Goal: Task Accomplishment & Management: Use online tool/utility

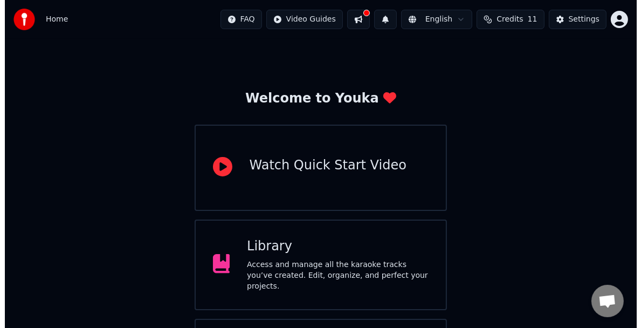
scroll to position [90, 0]
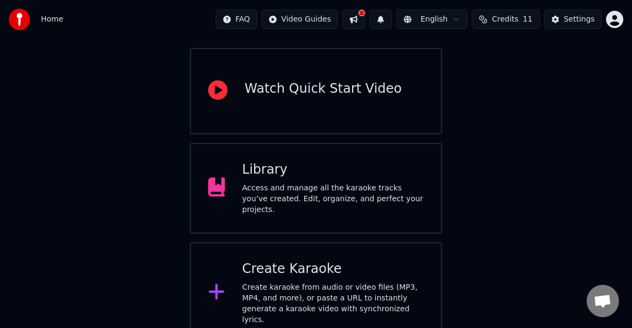
click at [273, 276] on div "Create Karaoke Create karaoke from audio or video files (MP3, MP4, and more), o…" at bounding box center [333, 292] width 182 height 65
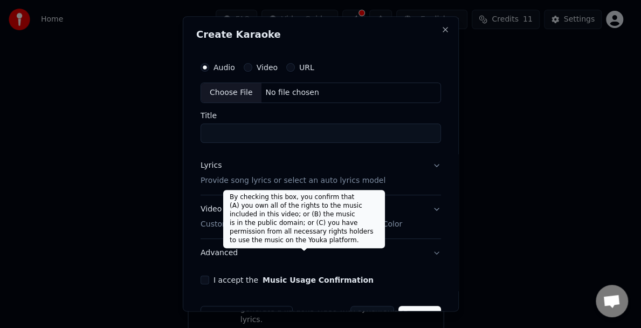
scroll to position [31, 0]
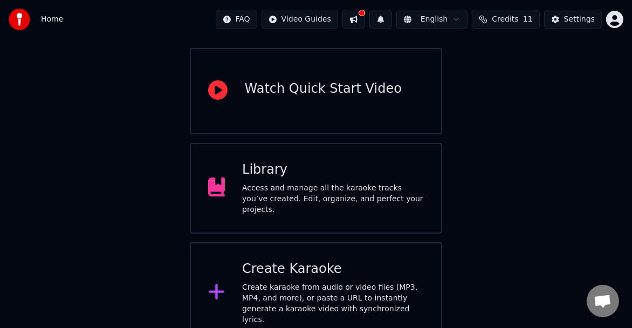
click at [319, 285] on div "Create karaoke from audio or video files (MP3, MP4, and more), or paste a URL t…" at bounding box center [333, 303] width 182 height 43
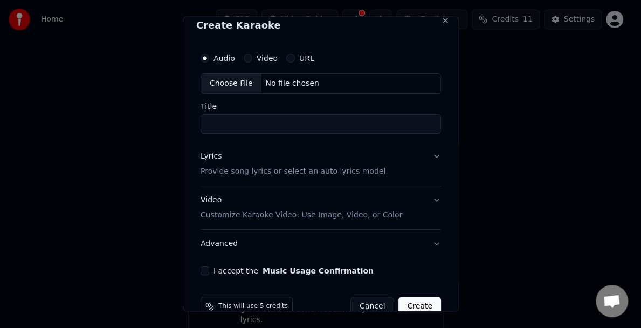
scroll to position [0, 0]
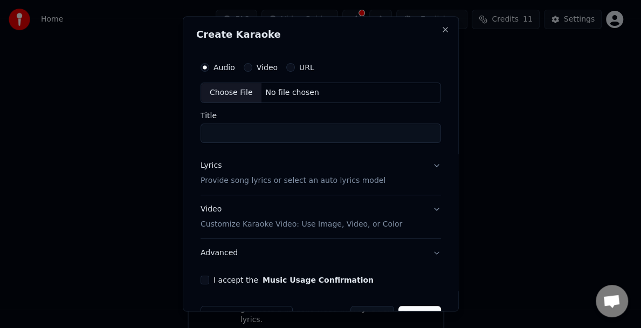
click at [216, 86] on div "Choose File" at bounding box center [231, 92] width 60 height 19
type input "**********"
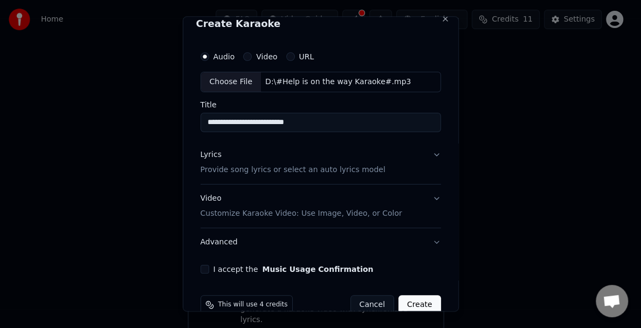
scroll to position [31, 0]
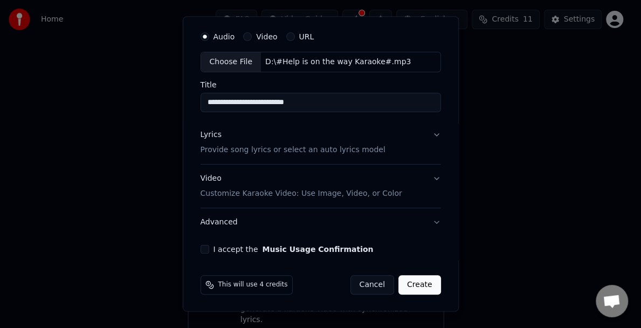
click at [426, 134] on button "Lyrics Provide song lyrics or select an auto lyrics model" at bounding box center [321, 142] width 240 height 43
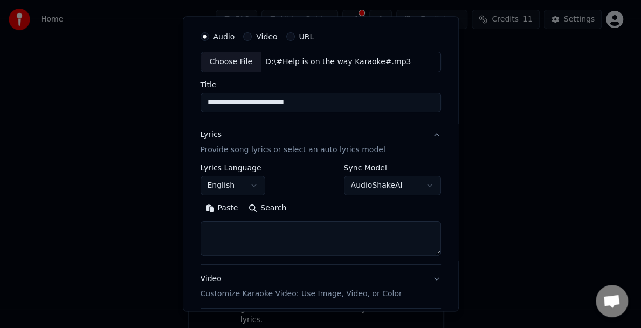
click at [267, 221] on textarea at bounding box center [321, 238] width 240 height 35
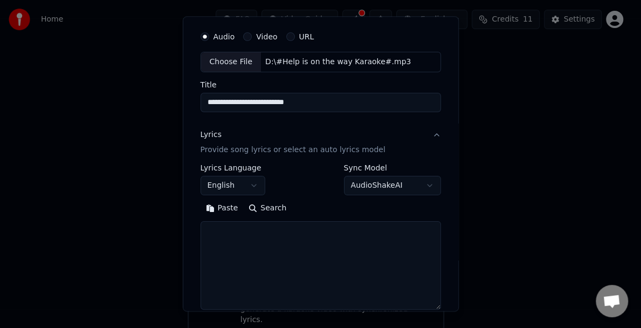
drag, startPoint x: 429, startPoint y: 252, endPoint x: 427, endPoint y: 306, distance: 53.9
click at [427, 306] on textarea at bounding box center [321, 265] width 240 height 88
paste textarea "**********"
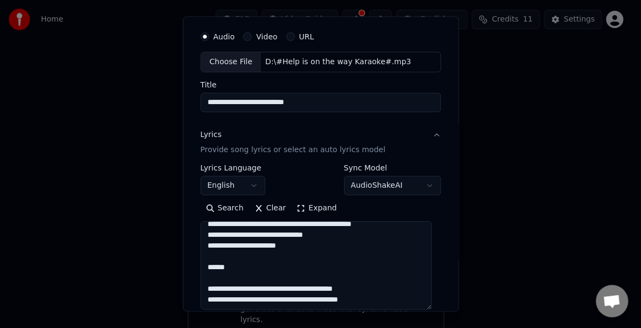
scroll to position [0, 0]
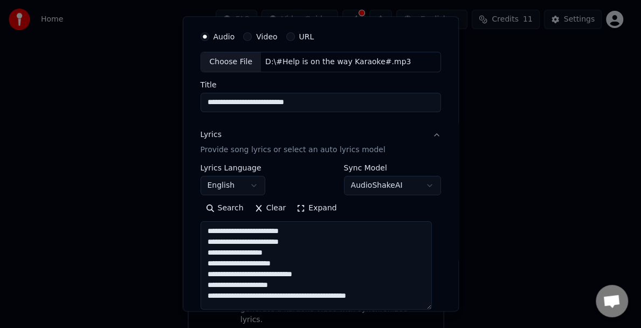
click at [226, 222] on textarea "**********" at bounding box center [317, 265] width 232 height 88
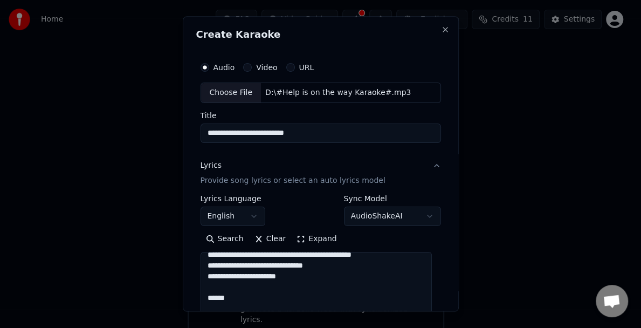
scroll to position [185, 0]
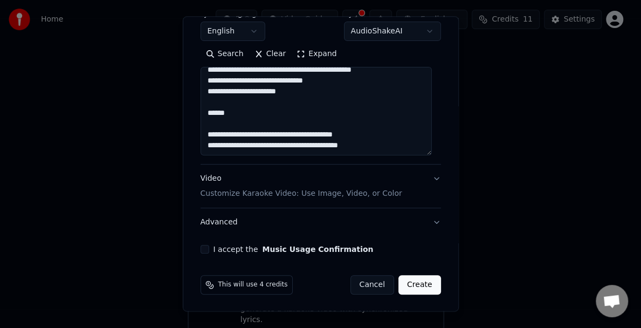
type textarea "**********"
click at [201, 247] on button "I accept the Music Usage Confirmation" at bounding box center [205, 249] width 9 height 9
click at [408, 281] on button "Create" at bounding box center [419, 284] width 43 height 19
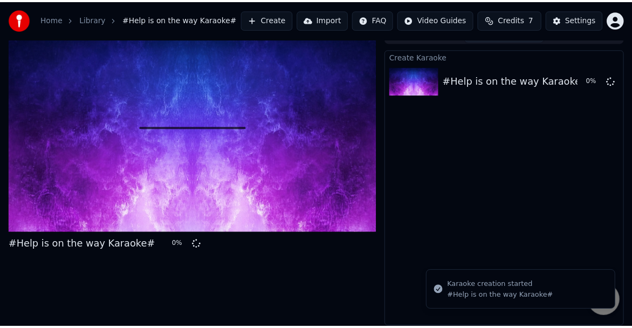
scroll to position [15, 0]
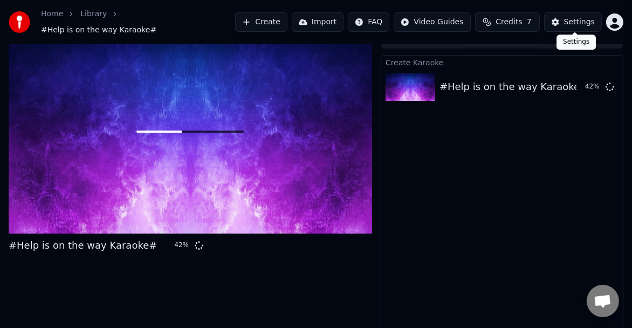
click at [580, 22] on div "Settings" at bounding box center [579, 22] width 31 height 11
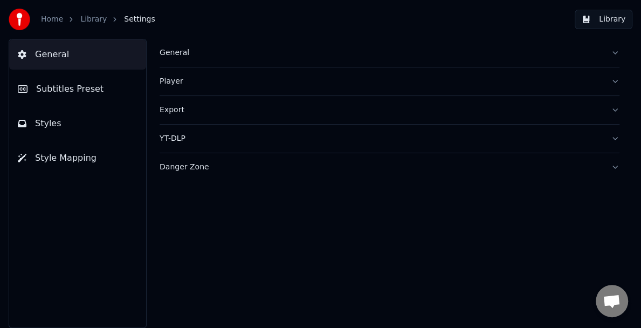
click at [48, 124] on span "Styles" at bounding box center [48, 123] width 26 height 13
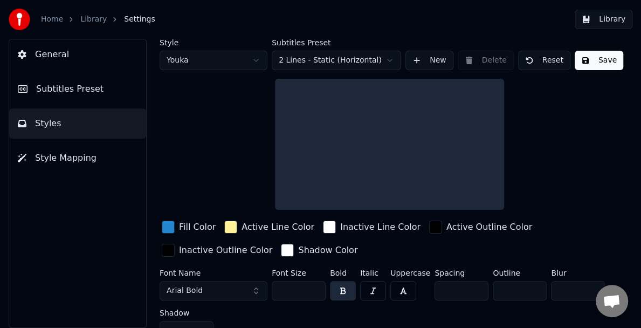
click at [250, 64] on html "Home Library Settings Library General Subtitles Preset Styles Style Mapping Sty…" at bounding box center [320, 164] width 641 height 328
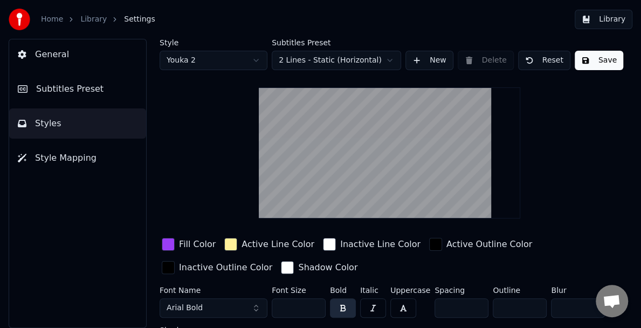
click at [39, 48] on span "General" at bounding box center [52, 54] width 34 height 13
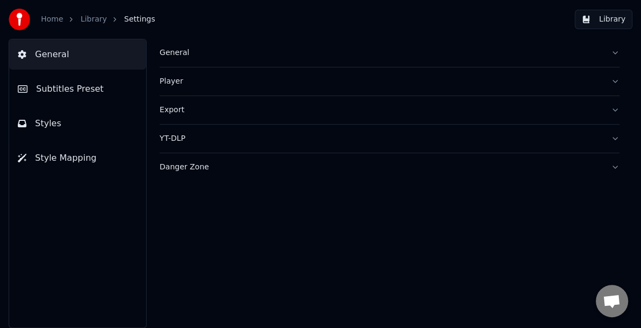
click at [175, 57] on div "General" at bounding box center [381, 52] width 443 height 11
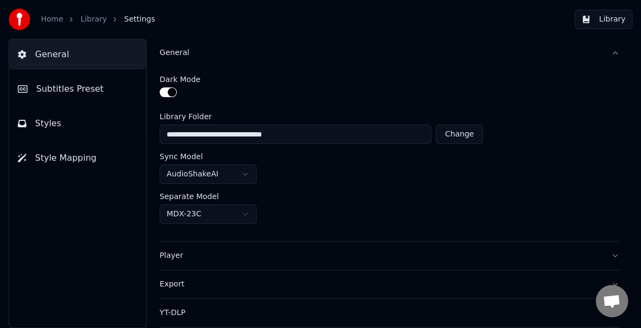
click at [49, 20] on link "Home" at bounding box center [52, 19] width 22 height 11
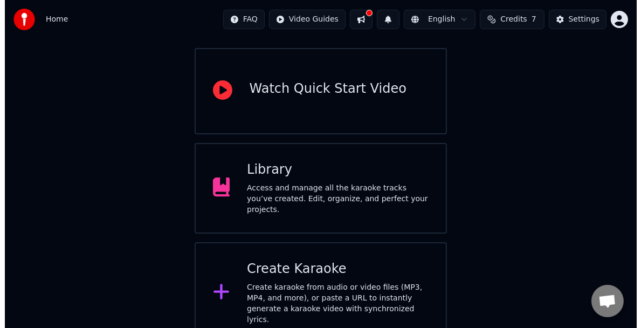
scroll to position [89, 0]
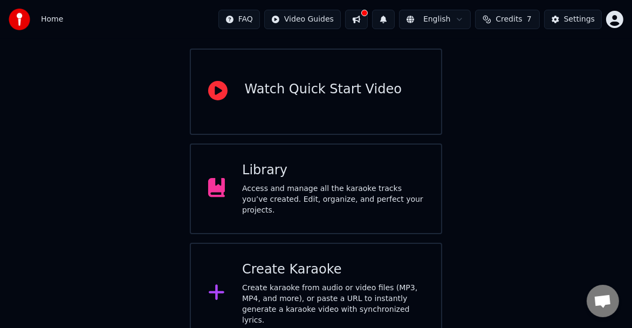
click at [355, 289] on div "Create karaoke from audio or video files (MP3, MP4, and more), or paste a URL t…" at bounding box center [333, 303] width 182 height 43
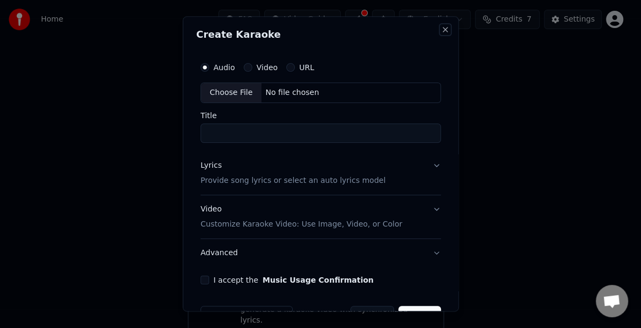
click at [441, 26] on button "Close" at bounding box center [445, 29] width 9 height 9
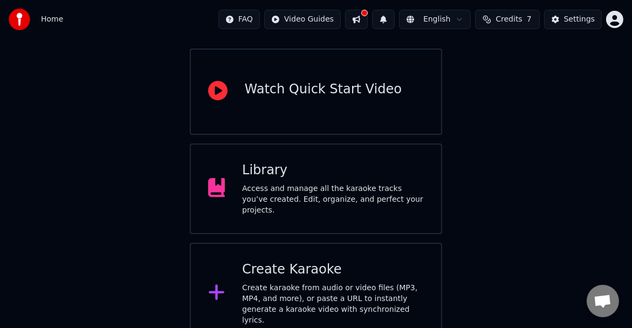
click at [366, 20] on button at bounding box center [356, 19] width 23 height 19
click at [329, 272] on div "Create Karaoke" at bounding box center [333, 269] width 182 height 17
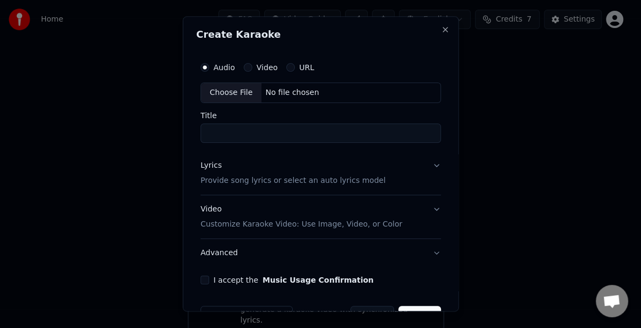
click at [238, 93] on div "Choose File" at bounding box center [231, 92] width 60 height 19
type input "**********"
click at [243, 132] on input "**********" at bounding box center [321, 132] width 240 height 19
click at [431, 160] on button "Lyrics Provide song lyrics or select an auto lyrics model" at bounding box center [321, 172] width 240 height 43
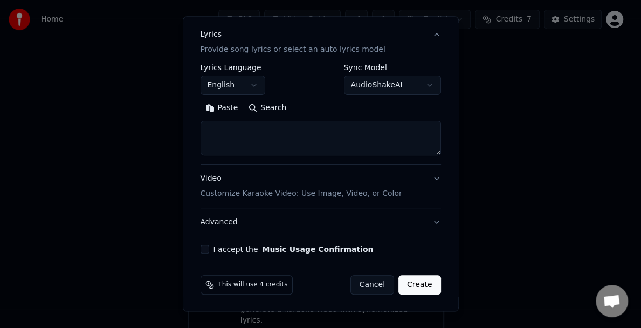
scroll to position [130, 0]
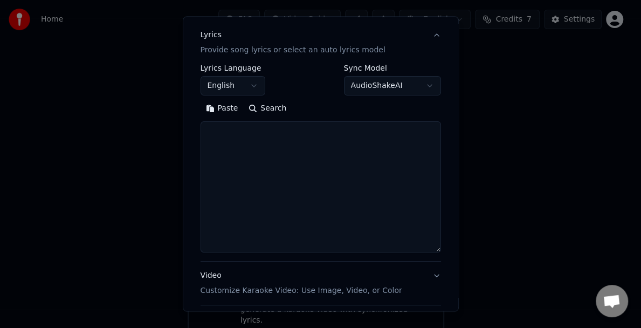
drag, startPoint x: 428, startPoint y: 154, endPoint x: 431, endPoint y: 250, distance: 96.6
click at [431, 250] on textarea at bounding box center [321, 186] width 240 height 131
click at [206, 132] on textarea at bounding box center [321, 186] width 240 height 131
paste textarea "**********"
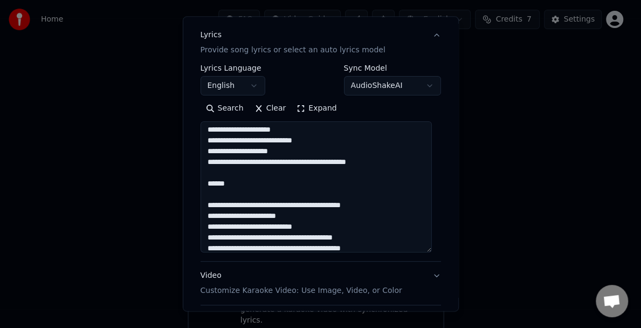
scroll to position [0, 0]
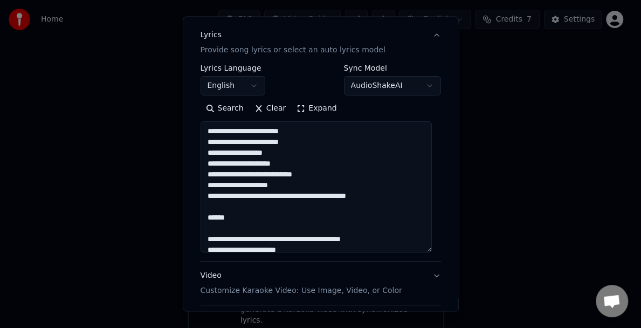
type textarea "**********"
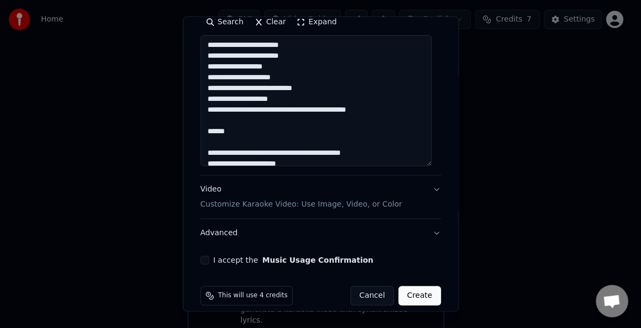
scroll to position [227, 0]
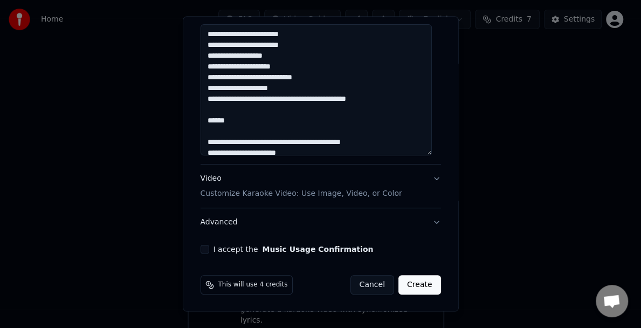
click at [205, 245] on button "I accept the Music Usage Confirmation" at bounding box center [205, 249] width 9 height 9
click at [416, 282] on button "Create" at bounding box center [419, 284] width 43 height 19
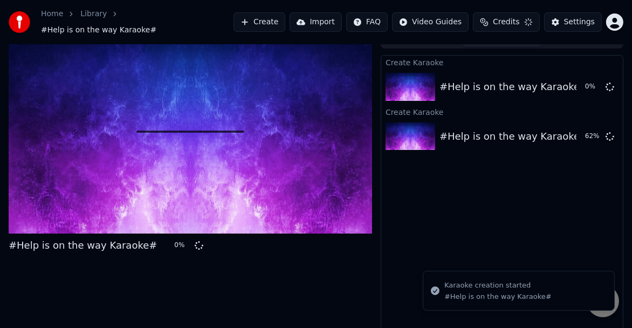
scroll to position [20, 0]
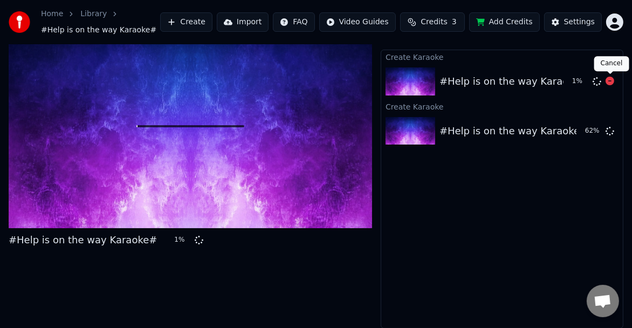
click at [613, 79] on icon at bounding box center [609, 81] width 9 height 9
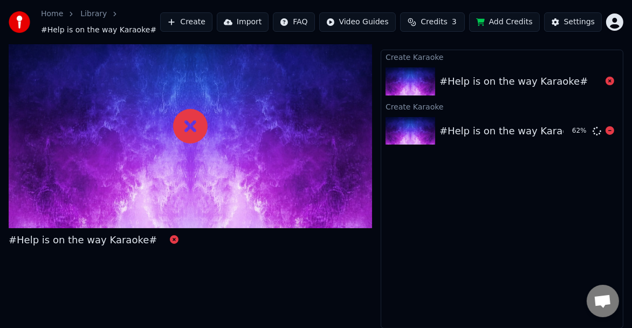
click at [535, 132] on div "#Help is on the way Karaoke#" at bounding box center [513, 130] width 148 height 15
click at [201, 122] on icon at bounding box center [190, 126] width 35 height 35
click at [513, 132] on div "#Help is on the way Karaoke#" at bounding box center [513, 130] width 148 height 15
click at [502, 78] on div "#Help is on the way Karaoke#" at bounding box center [513, 81] width 148 height 15
click at [129, 29] on div "Home Library #Help is on the way Karaoke#" at bounding box center [84, 22] width 150 height 27
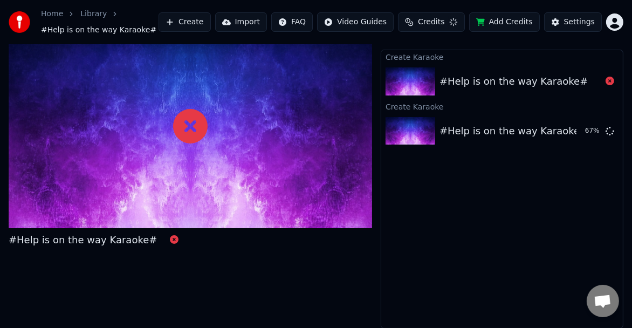
scroll to position [15, 0]
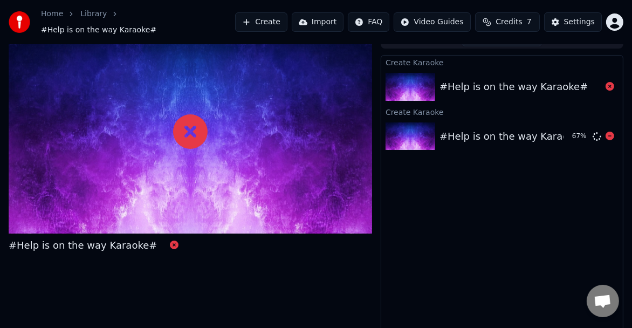
click at [485, 138] on div "#Help is on the way Karaoke# 67 %" at bounding box center [502, 136] width 242 height 37
click at [406, 135] on img at bounding box center [410, 136] width 50 height 28
click at [610, 82] on icon at bounding box center [609, 86] width 9 height 9
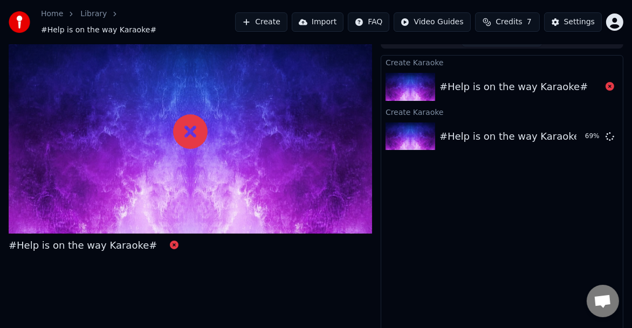
click at [111, 18] on icon "breadcrumb" at bounding box center [115, 14] width 8 height 8
click at [53, 19] on link "Home" at bounding box center [52, 14] width 22 height 11
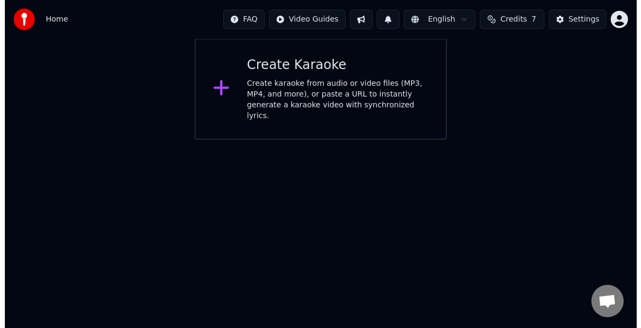
scroll to position [308, 0]
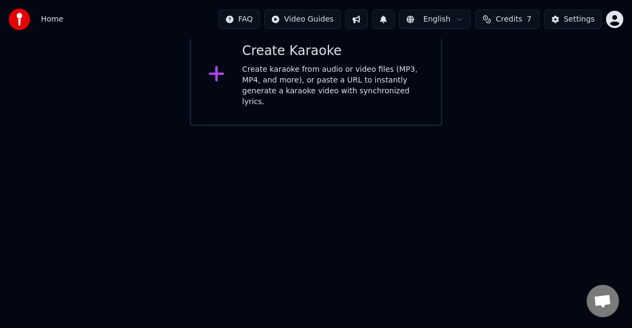
click at [327, 97] on div "Create Karaoke Create karaoke from audio or video files (MP3, MP4, and more), o…" at bounding box center [316, 74] width 253 height 101
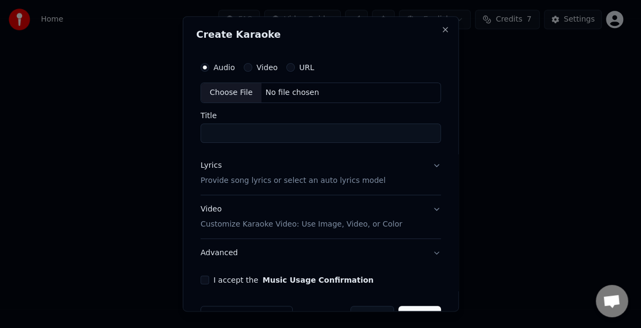
click at [230, 94] on div "Choose File" at bounding box center [231, 92] width 60 height 19
type input "**********"
click at [231, 142] on input "**********" at bounding box center [321, 132] width 240 height 19
click at [380, 171] on button "Lyrics Provide song lyrics or select an auto lyrics model" at bounding box center [321, 172] width 240 height 43
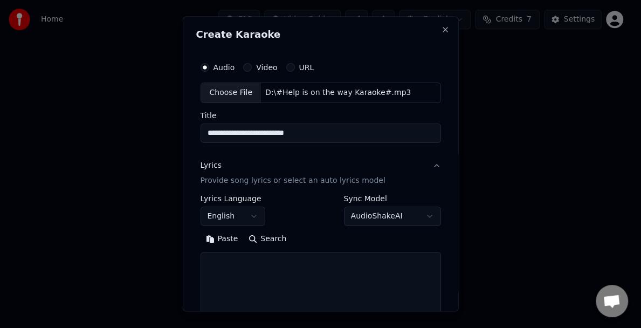
drag, startPoint x: 430, startPoint y: 282, endPoint x: 420, endPoint y: 348, distance: 66.9
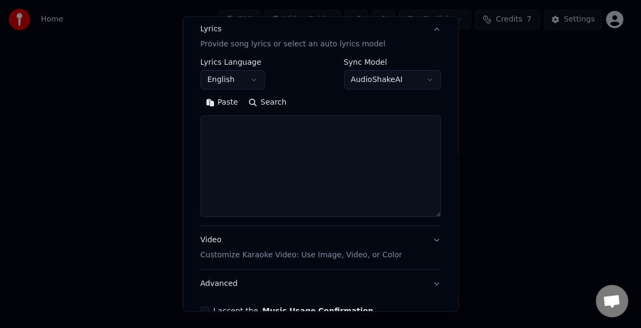
scroll to position [151, 0]
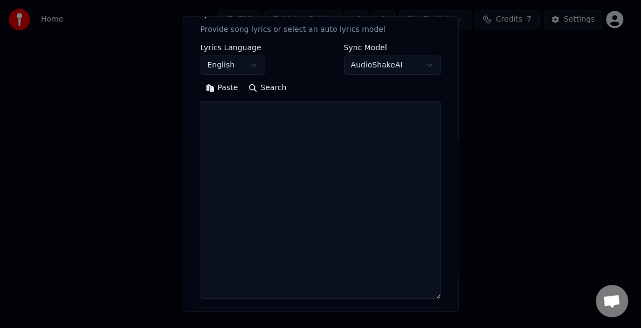
drag, startPoint x: 427, startPoint y: 199, endPoint x: 438, endPoint y: 295, distance: 96.6
click at [438, 295] on div "**********" at bounding box center [321, 163] width 276 height 295
click at [212, 110] on textarea at bounding box center [321, 200] width 240 height 198
paste textarea "**********"
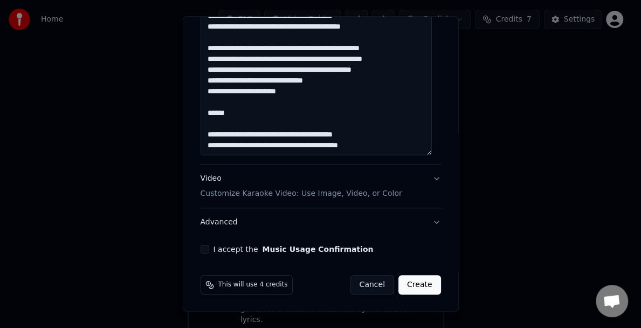
scroll to position [294, 0]
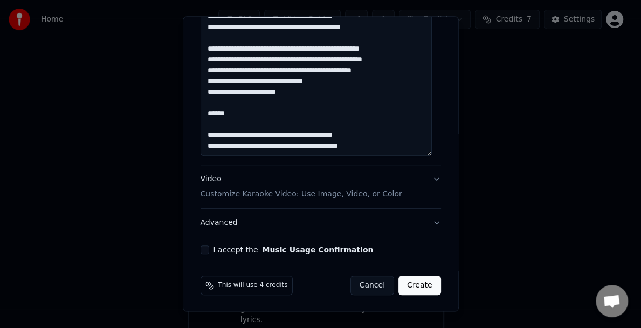
type textarea "**********"
click at [203, 250] on button "I accept the Music Usage Confirmation" at bounding box center [205, 249] width 9 height 9
click at [409, 290] on button "Create" at bounding box center [419, 284] width 43 height 19
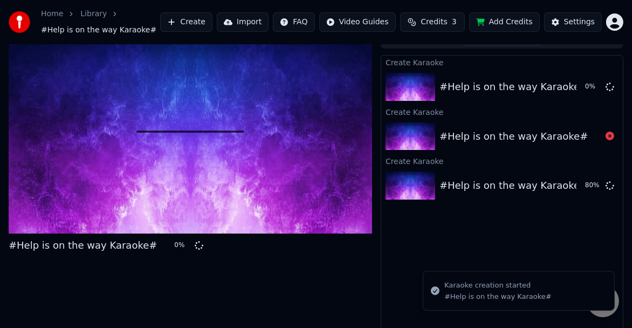
scroll to position [20, 0]
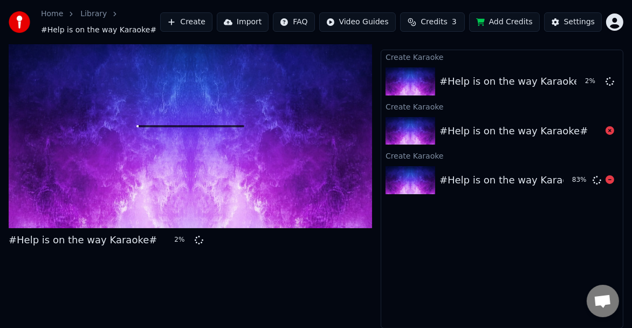
click at [438, 173] on div at bounding box center [412, 180] width 54 height 28
click at [504, 81] on div "#Help is on the way Karaoke#" at bounding box center [513, 81] width 148 height 15
click at [478, 187] on div "#Help is on the way Karaoke#" at bounding box center [513, 180] width 148 height 15
click at [468, 180] on div "#Help is on the way Karaoke#" at bounding box center [513, 180] width 148 height 15
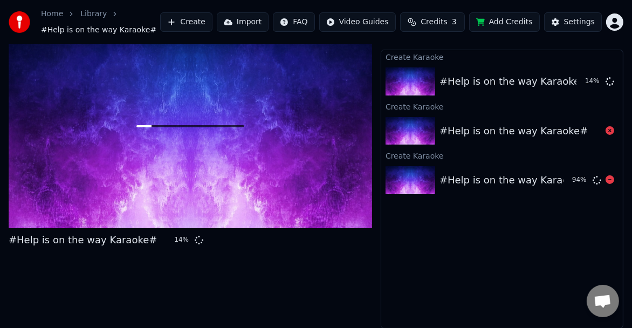
click at [468, 180] on div "#Help is on the way Karaoke#" at bounding box center [513, 180] width 148 height 15
drag, startPoint x: 468, startPoint y: 180, endPoint x: 395, endPoint y: 180, distance: 72.8
click at [395, 180] on div "#Help is on the way Karaoke# 95 %" at bounding box center [502, 180] width 242 height 37
drag, startPoint x: 596, startPoint y: 185, endPoint x: 492, endPoint y: 186, distance: 103.5
click at [492, 186] on div "#Help is on the way Karaoke# 95 %" at bounding box center [502, 180] width 242 height 37
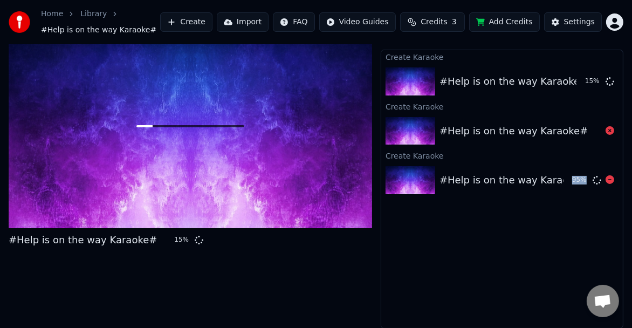
click at [542, 176] on div "#Help is on the way Karaoke#" at bounding box center [513, 180] width 148 height 15
click at [608, 83] on icon at bounding box center [609, 81] width 9 height 9
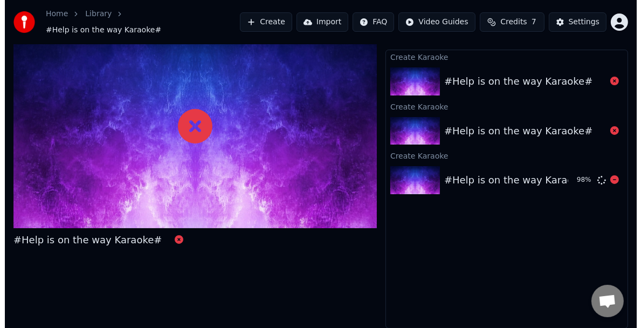
scroll to position [15, 0]
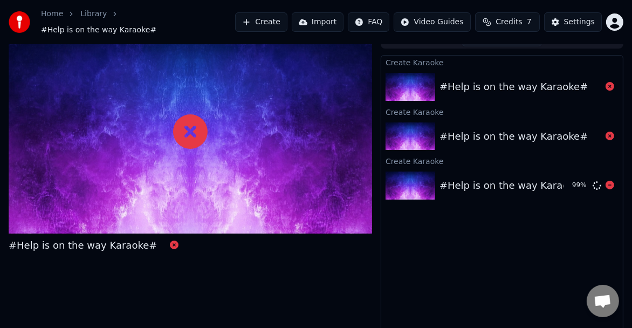
click at [491, 185] on div "#Help is on the way Karaoke#" at bounding box center [513, 185] width 148 height 15
click at [170, 240] on icon at bounding box center [174, 244] width 9 height 9
click at [478, 182] on div "#Help is on the way Karaoke#" at bounding box center [513, 185] width 148 height 15
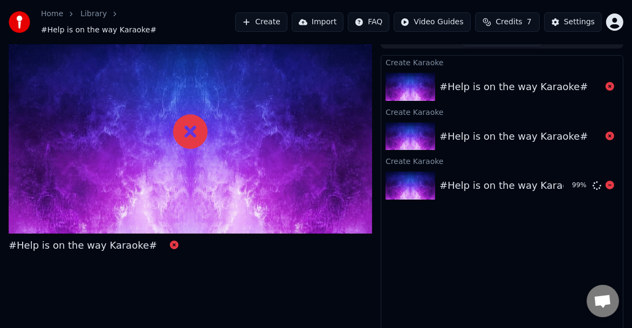
click at [478, 182] on div "#Help is on the way Karaoke#" at bounding box center [513, 185] width 148 height 15
click at [417, 176] on img at bounding box center [410, 185] width 50 height 28
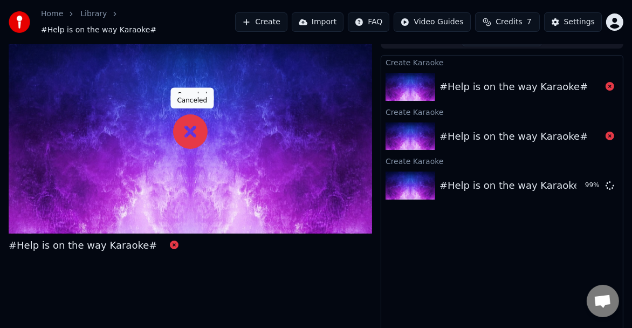
click at [180, 118] on icon at bounding box center [190, 131] width 35 height 35
click at [80, 19] on link "Library" at bounding box center [93, 14] width 26 height 11
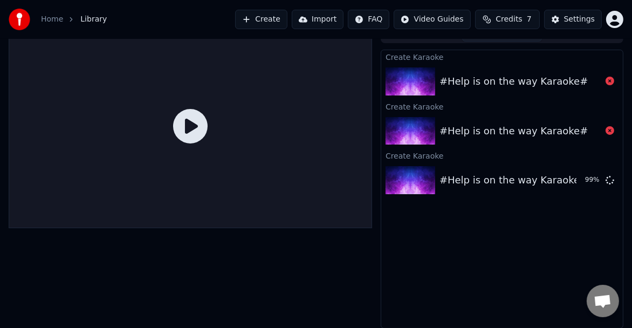
click at [68, 20] on icon "breadcrumb" at bounding box center [71, 20] width 8 height 8
click at [277, 19] on button "Create" at bounding box center [261, 19] width 52 height 19
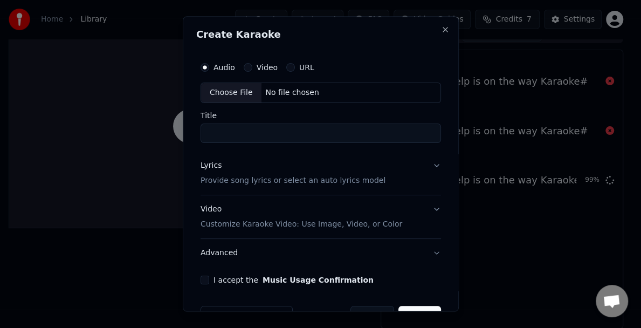
click at [237, 98] on div "Choose File" at bounding box center [231, 92] width 60 height 19
type input "**********"
click at [231, 139] on input "**********" at bounding box center [321, 132] width 240 height 19
click at [266, 176] on p "Provide song lyrics or select an auto lyrics model" at bounding box center [293, 180] width 185 height 11
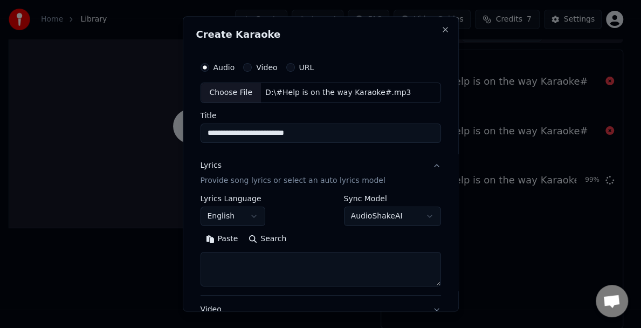
click at [252, 266] on textarea at bounding box center [321, 269] width 240 height 35
paste textarea "**********"
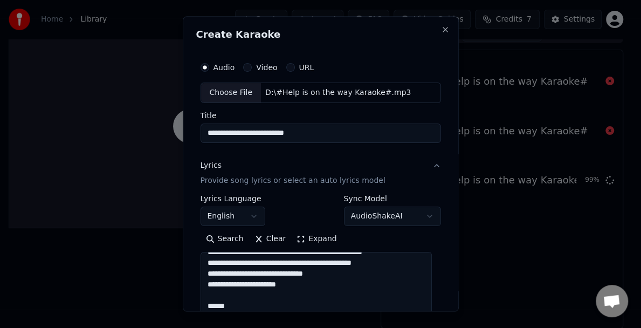
scroll to position [192, 0]
drag, startPoint x: 428, startPoint y: 280, endPoint x: 429, endPoint y: 342, distance: 62.0
click at [429, 313] on html "**********" at bounding box center [320, 149] width 641 height 328
type textarea "**********"
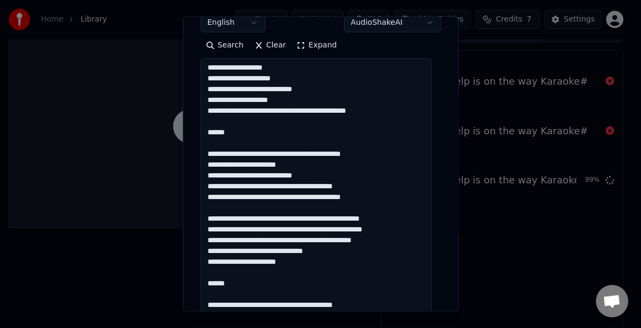
scroll to position [0, 0]
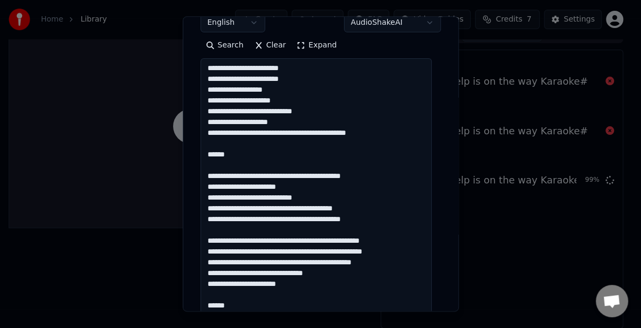
drag, startPoint x: 429, startPoint y: 151, endPoint x: 413, endPoint y: 348, distance: 198.0
click at [413, 313] on html "**********" at bounding box center [320, 149] width 641 height 328
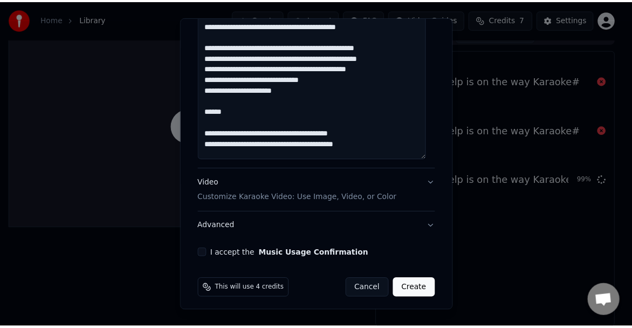
scroll to position [391, 0]
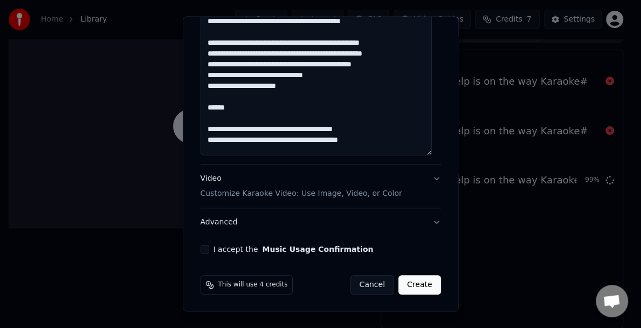
click at [237, 251] on label "I accept the Music Usage Confirmation" at bounding box center [293, 249] width 160 height 8
click at [209, 251] on button "I accept the Music Usage Confirmation" at bounding box center [205, 249] width 9 height 9
click at [408, 287] on button "Create" at bounding box center [419, 284] width 43 height 19
select select
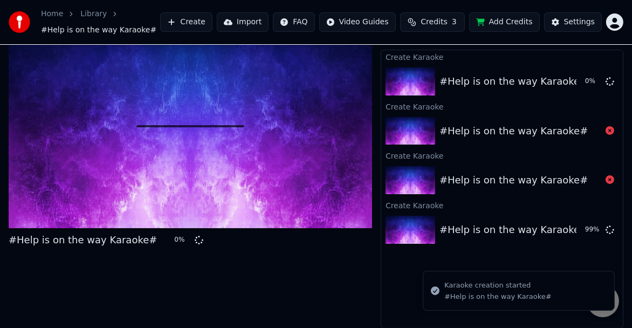
scroll to position [0, 0]
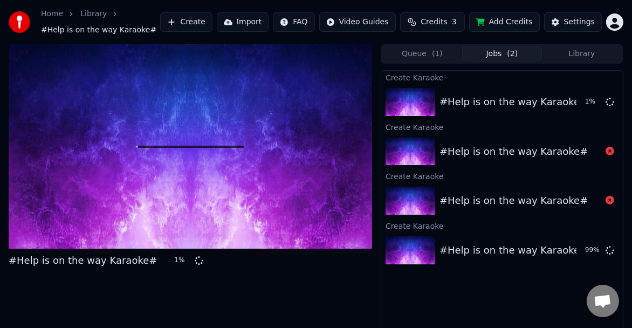
click at [401, 54] on button "Queue ( 1 )" at bounding box center [422, 54] width 80 height 16
click at [492, 52] on button "Jobs ( 2 )" at bounding box center [502, 54] width 80 height 16
click at [192, 108] on div at bounding box center [190, 146] width 363 height 204
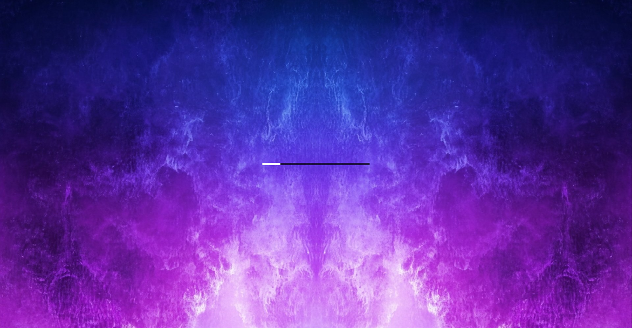
click at [192, 119] on div at bounding box center [316, 163] width 632 height 355
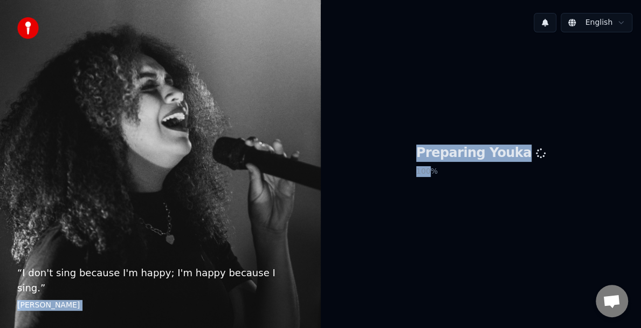
drag, startPoint x: 440, startPoint y: 187, endPoint x: 280, endPoint y: 167, distance: 161.4
click at [280, 167] on div "“ I don't sing because I'm happy; I'm happy because I sing. ” William James Eng…" at bounding box center [320, 164] width 641 height 328
click at [429, 267] on div "Preparing Youka 100 %" at bounding box center [481, 163] width 321 height 244
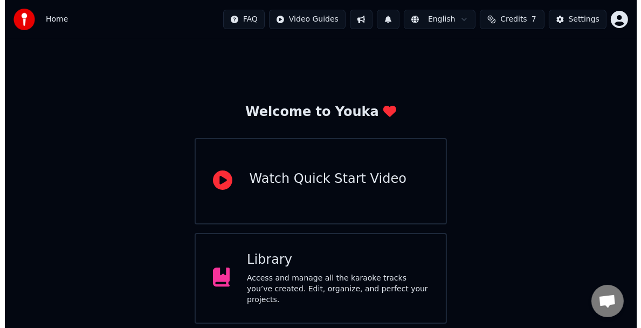
scroll to position [90, 0]
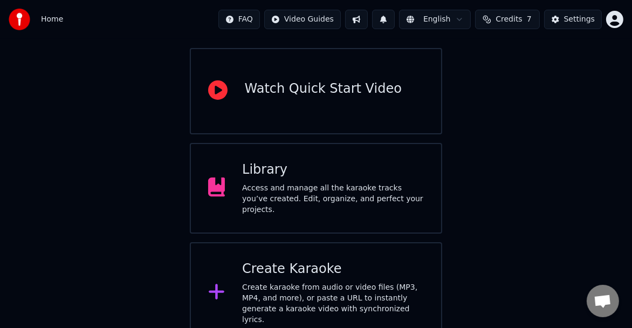
click at [341, 270] on div "Create Karaoke" at bounding box center [333, 268] width 182 height 17
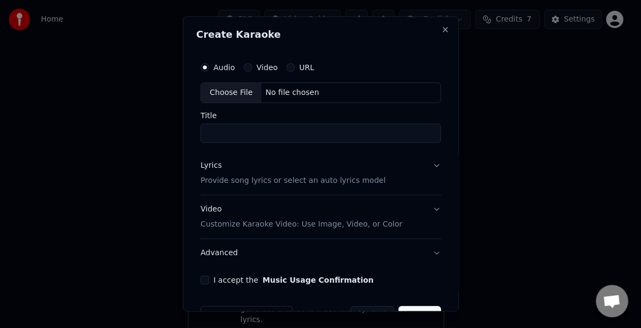
click at [216, 88] on div "Choose File" at bounding box center [231, 92] width 60 height 19
click at [251, 137] on input "Title" at bounding box center [321, 132] width 240 height 19
click at [240, 95] on div "Choose File" at bounding box center [231, 92] width 60 height 19
type input "**********"
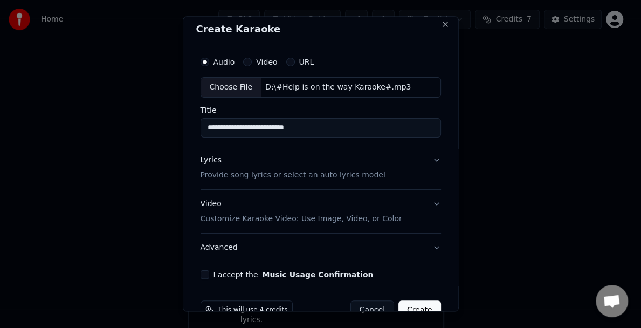
scroll to position [31, 0]
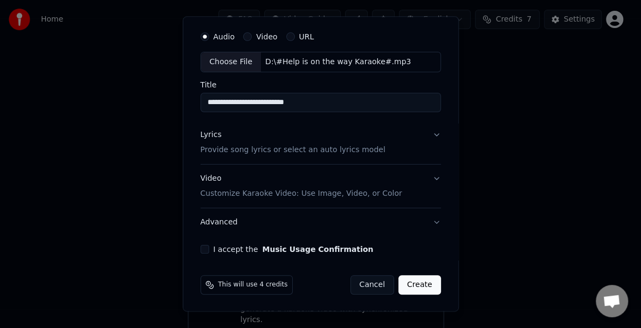
click at [407, 144] on button "Lyrics Provide song lyrics or select an auto lyrics model" at bounding box center [321, 142] width 240 height 43
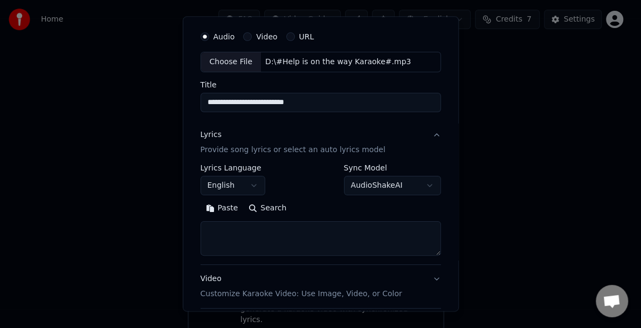
click at [316, 229] on textarea at bounding box center [321, 238] width 240 height 35
click at [219, 235] on textarea at bounding box center [321, 238] width 240 height 35
click at [278, 223] on textarea at bounding box center [321, 238] width 240 height 35
paste textarea "**********"
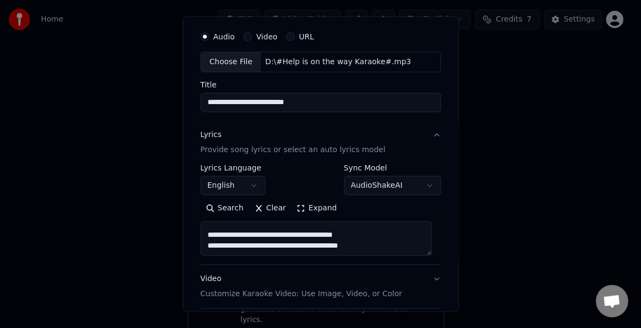
scroll to position [131, 0]
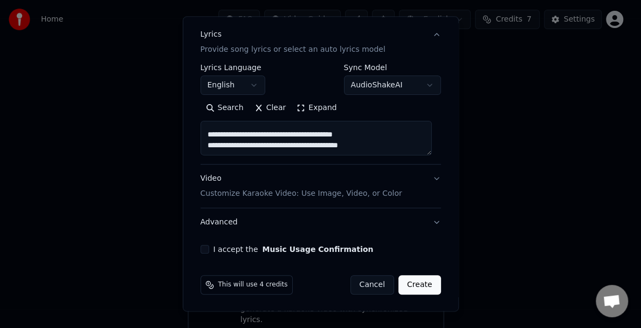
type textarea "**********"
click at [206, 245] on button "I accept the Music Usage Confirmation" at bounding box center [205, 249] width 9 height 9
click at [402, 275] on button "Create" at bounding box center [419, 284] width 43 height 19
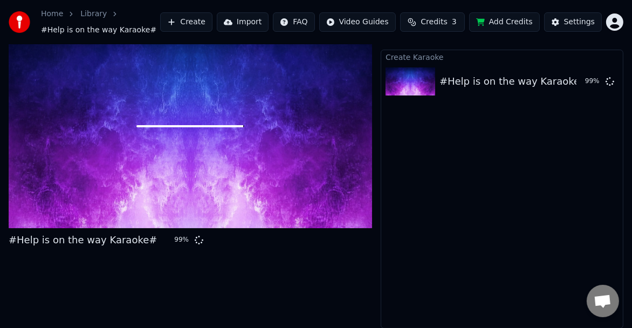
scroll to position [21, 0]
